Goal: Find specific page/section: Find specific page/section

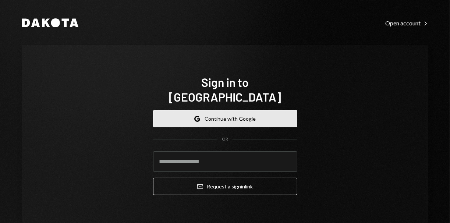
click at [199, 112] on button "Google Continue with Google" at bounding box center [225, 118] width 144 height 17
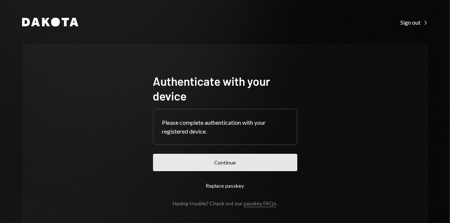
click at [173, 161] on button "Continue" at bounding box center [225, 162] width 144 height 17
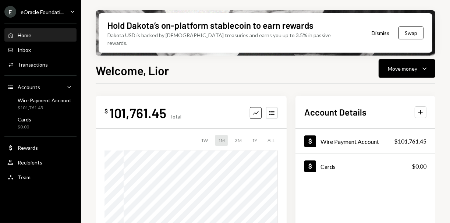
scroll to position [14, 0]
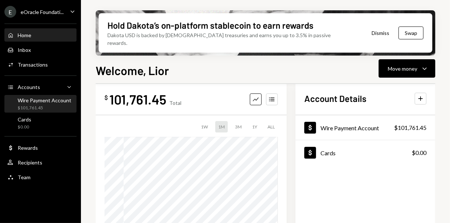
click at [42, 101] on div "Wire Payment Account" at bounding box center [45, 100] width 54 height 6
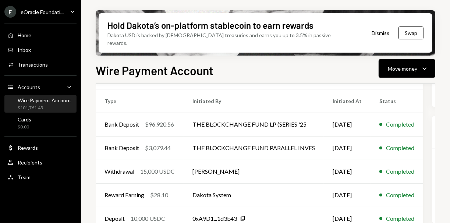
scroll to position [175, 0]
